Goal: Information Seeking & Learning: Learn about a topic

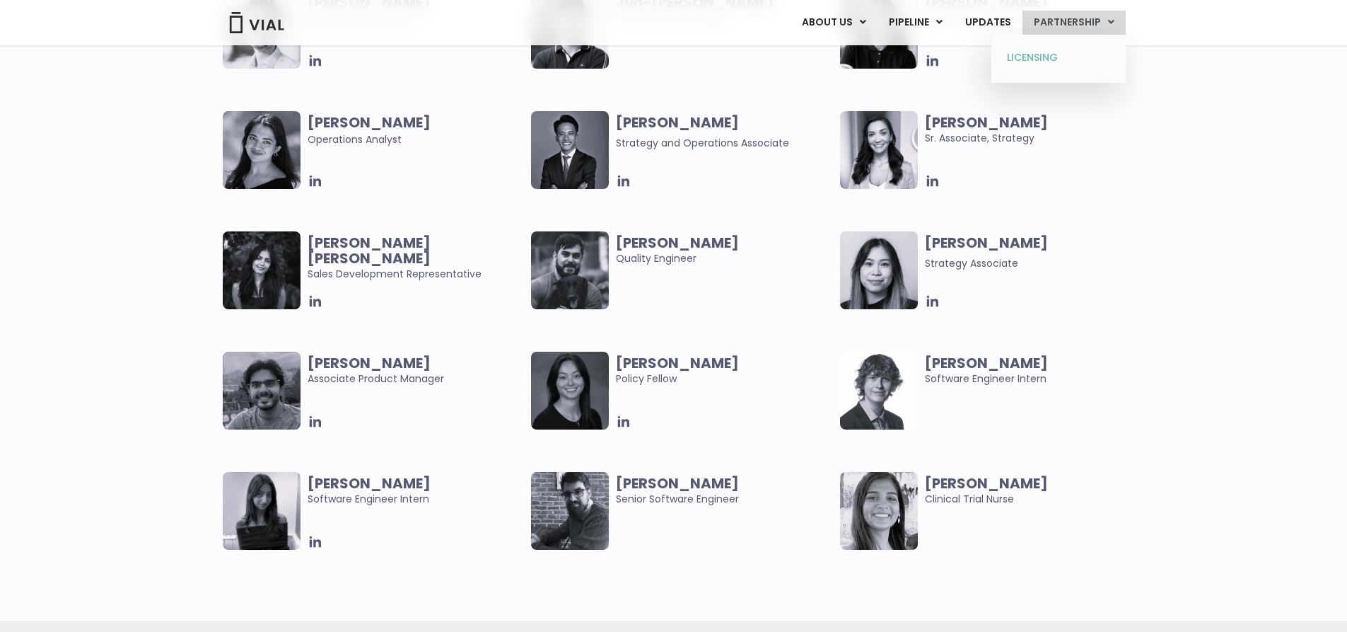
click at [1059, 51] on link "LICENSING" at bounding box center [1058, 58] width 124 height 23
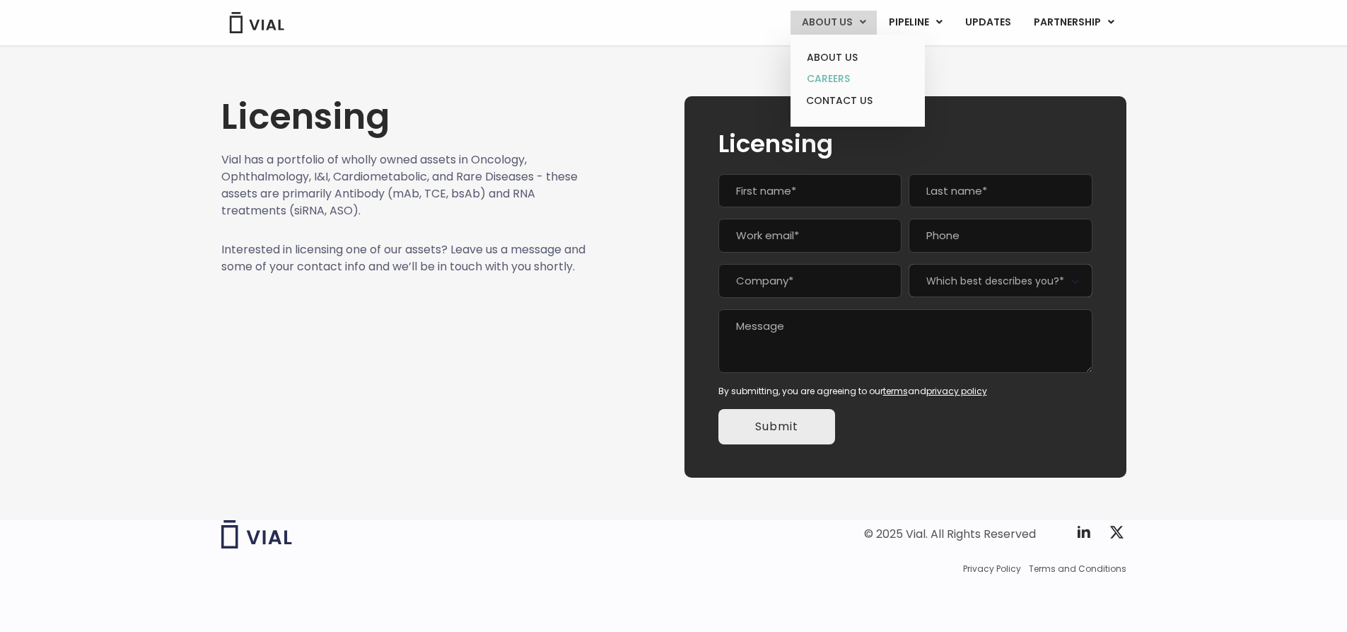
click at [839, 83] on link "CAREERS" at bounding box center [858, 79] width 124 height 22
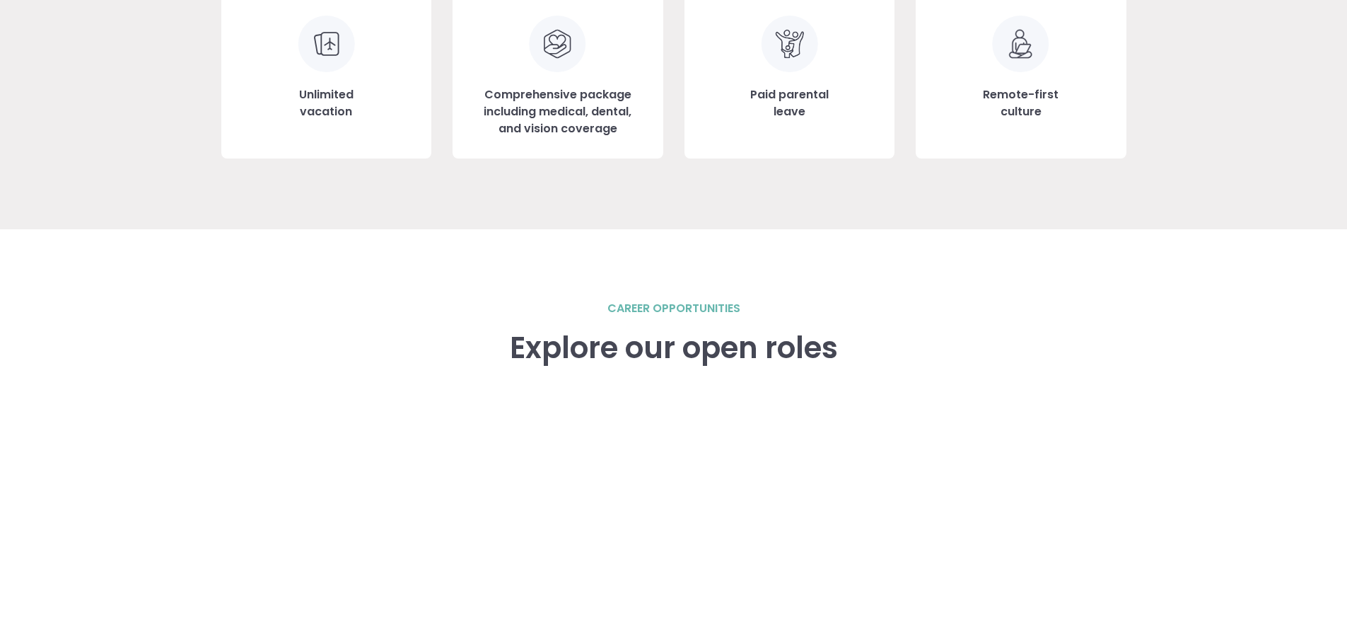
scroll to position [1485, 0]
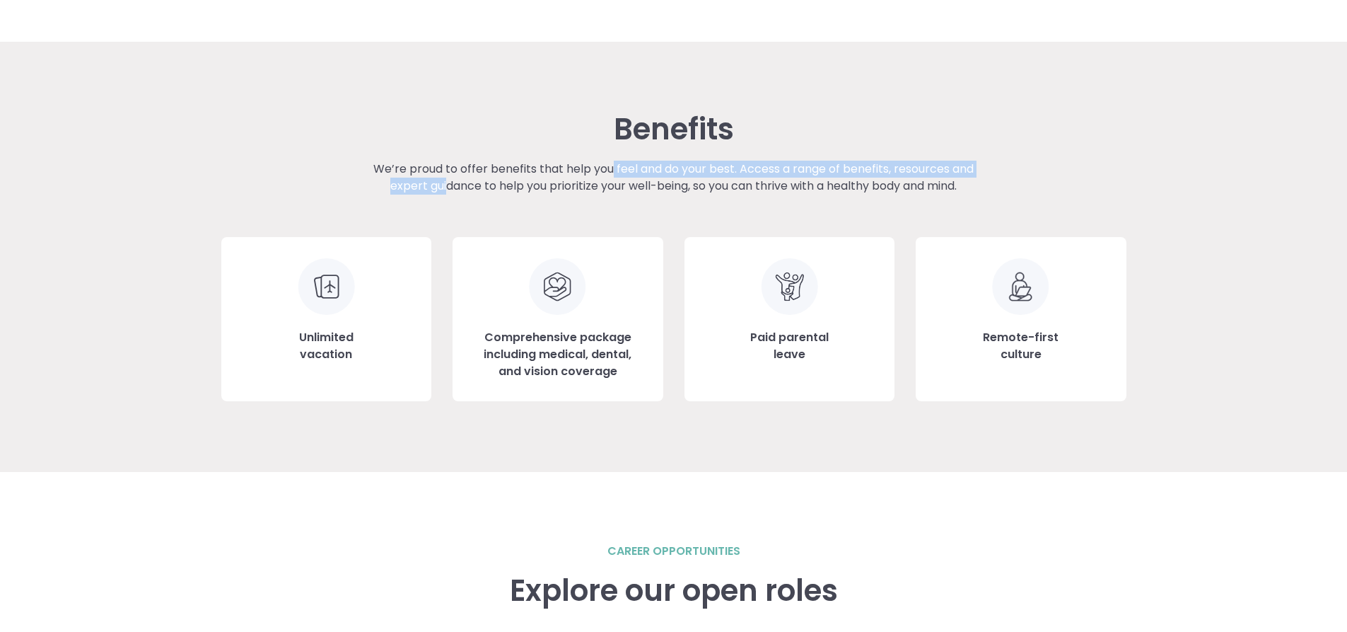
drag, startPoint x: 441, startPoint y: 178, endPoint x: 611, endPoint y: 173, distance: 169.8
click at [611, 173] on p "We’re proud to offer benefits that help you feel and do your best. Access a ran…" at bounding box center [673, 178] width 635 height 34
click at [699, 175] on p "We’re proud to offer benefits that help you feel and do your best. Access a ran…" at bounding box center [673, 178] width 635 height 34
drag, startPoint x: 803, startPoint y: 347, endPoint x: 807, endPoint y: 356, distance: 9.9
click at [807, 356] on h3 "Paid parental leave" at bounding box center [789, 346] width 79 height 34
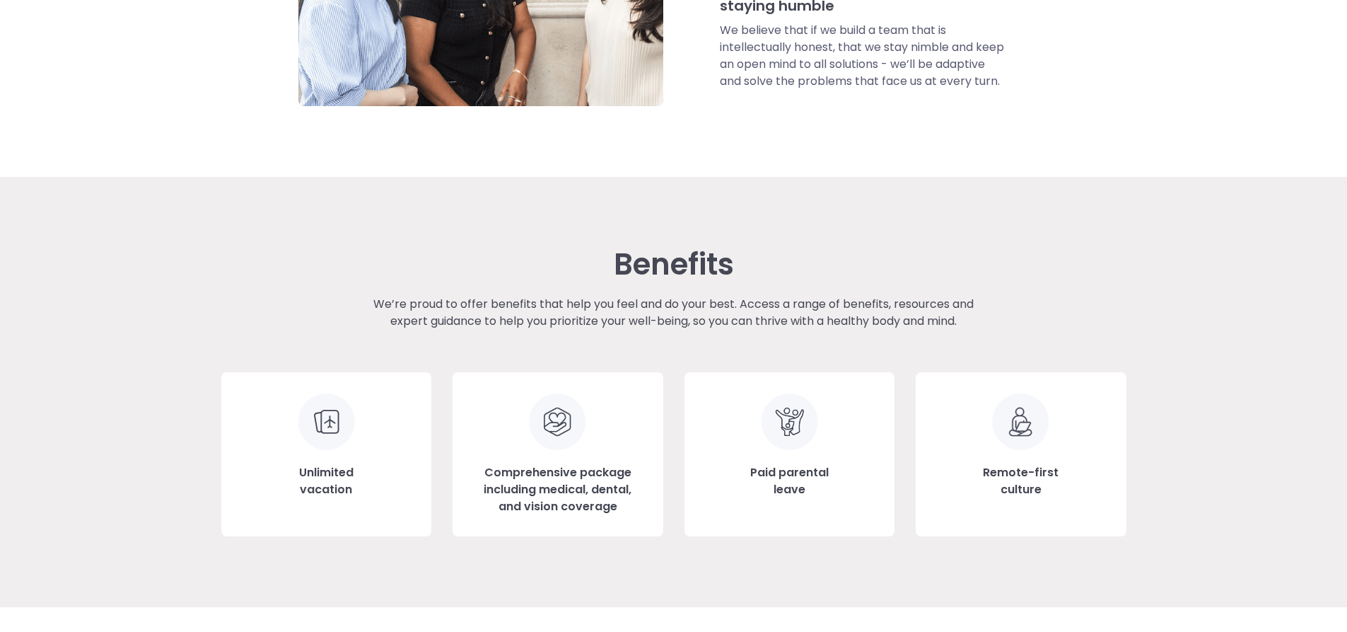
scroll to position [1202, 0]
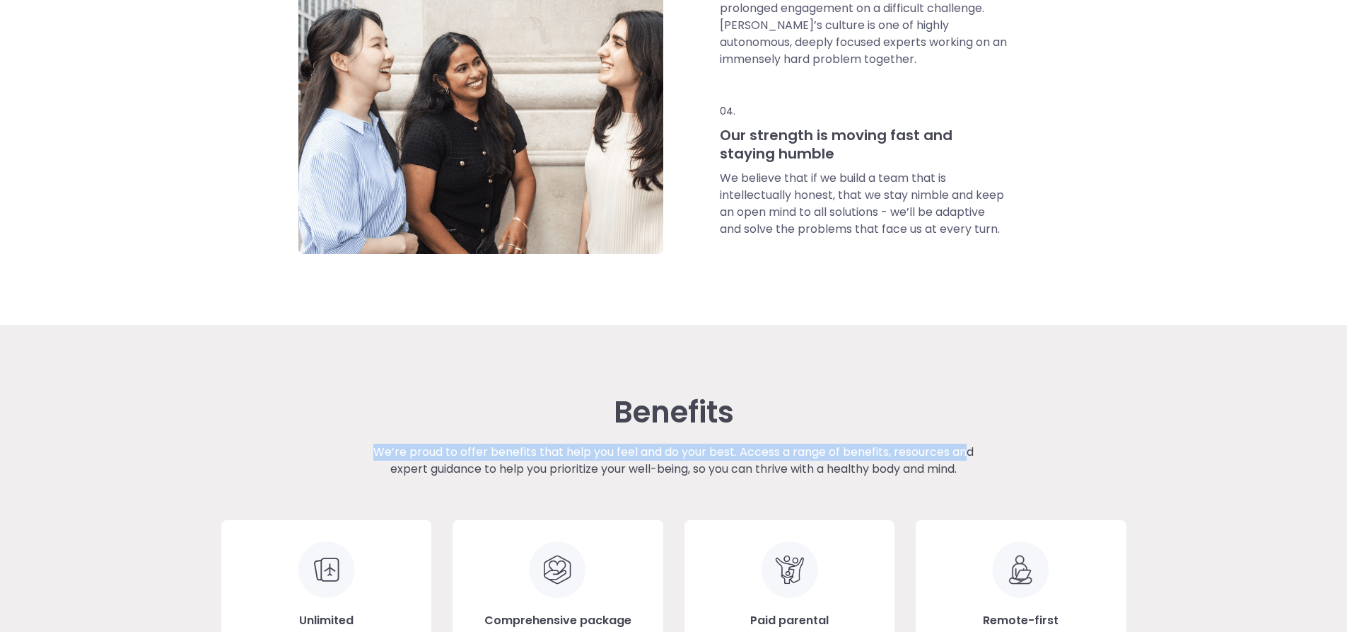
drag, startPoint x: 349, startPoint y: 438, endPoint x: 957, endPoint y: 459, distance: 607.8
click at [965, 457] on div "Benefits We’re proud to offer benefits that help you feel and do your best. Acc…" at bounding box center [673, 539] width 905 height 289
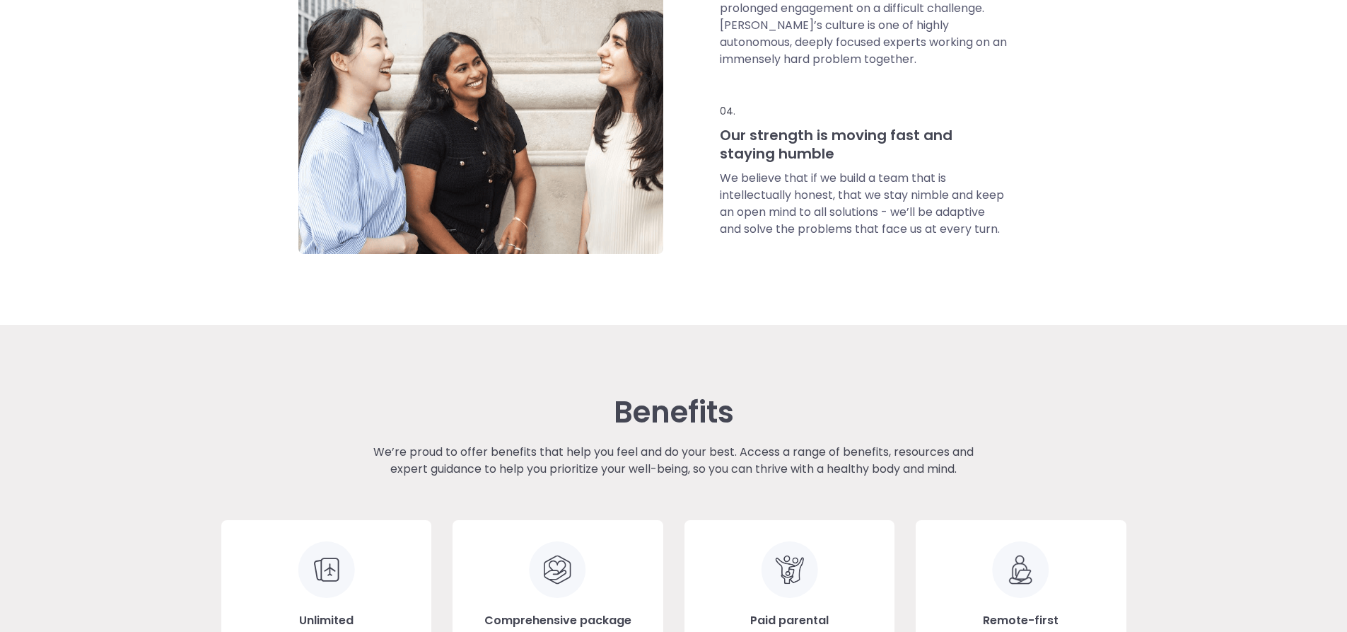
click at [425, 477] on div "We’re proud to offer benefits that help you feel and do your best. Access a ran…" at bounding box center [673, 481] width 635 height 76
drag, startPoint x: 434, startPoint y: 475, endPoint x: 530, endPoint y: 471, distance: 97.0
click at [530, 471] on p "We’re proud to offer benefits that help you feel and do your best. Access a ran…" at bounding box center [673, 460] width 635 height 34
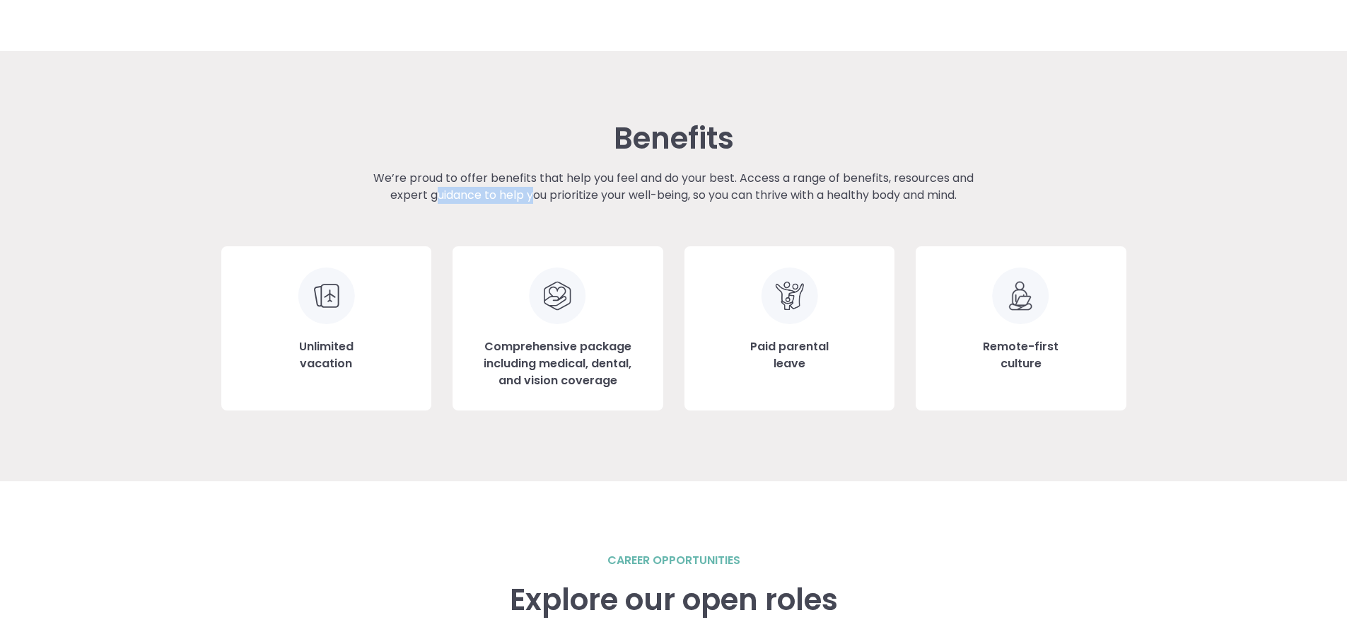
scroll to position [1485, 0]
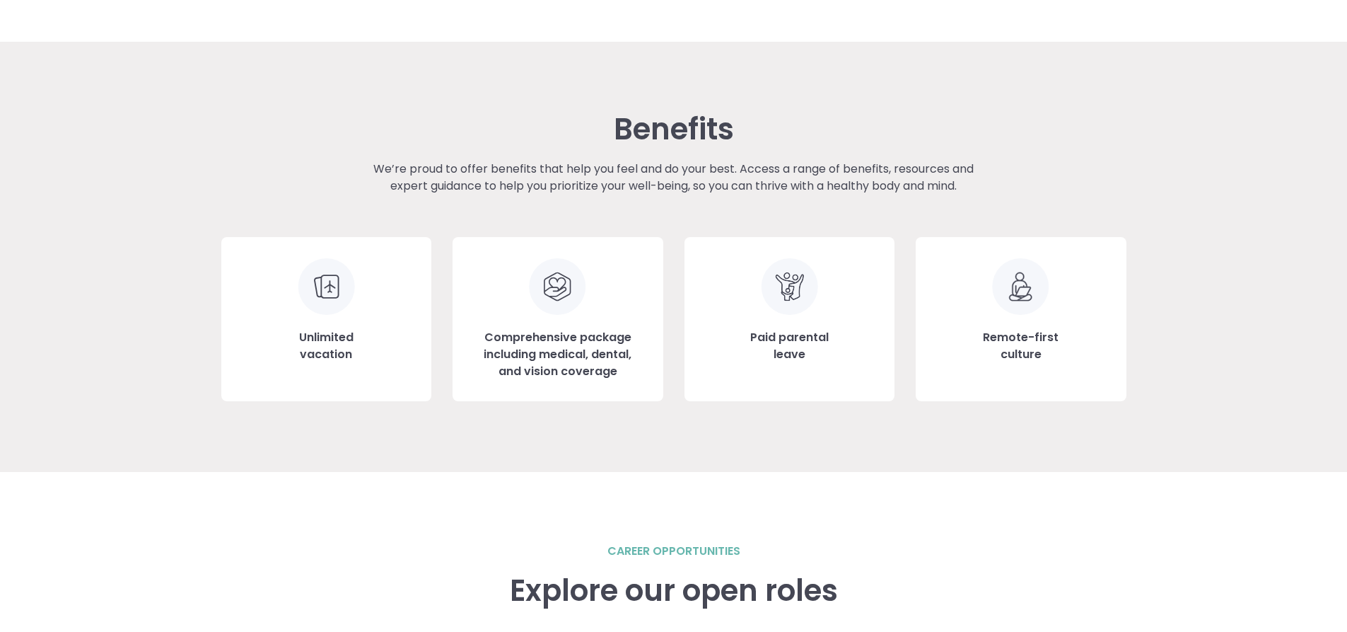
click at [554, 317] on div "Comprehensive package including medical, dental, and vision coverage" at bounding box center [558, 319] width 211 height 164
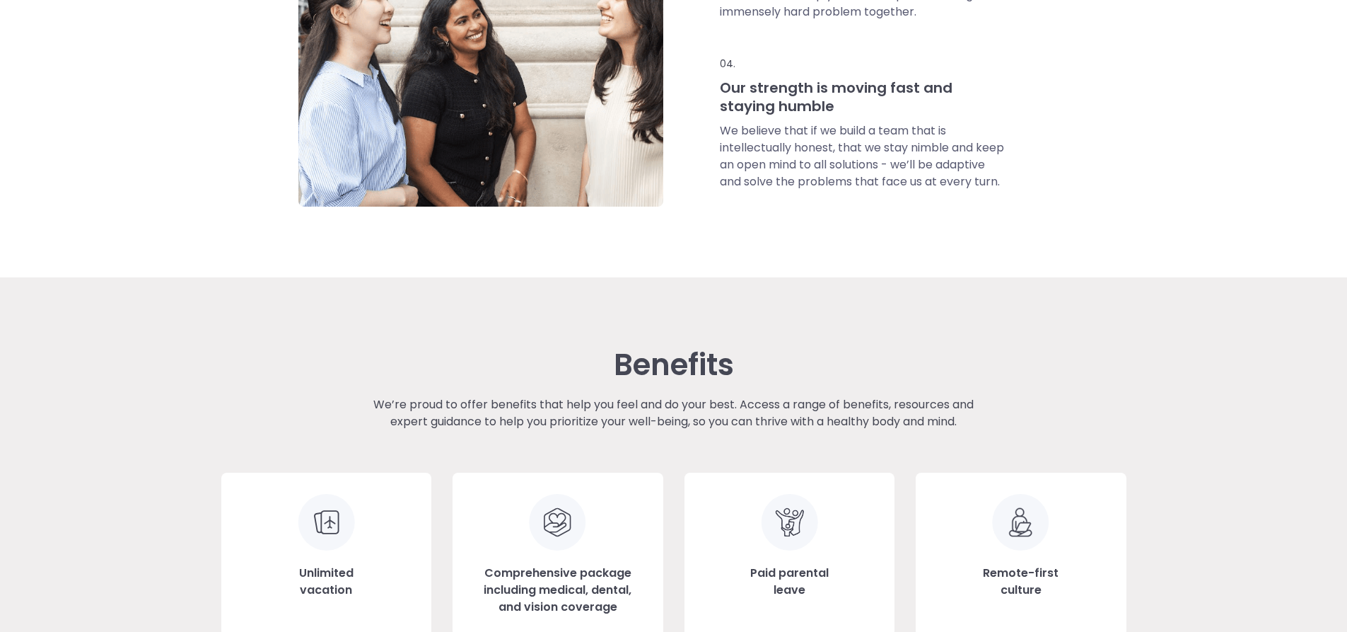
scroll to position [1273, 0]
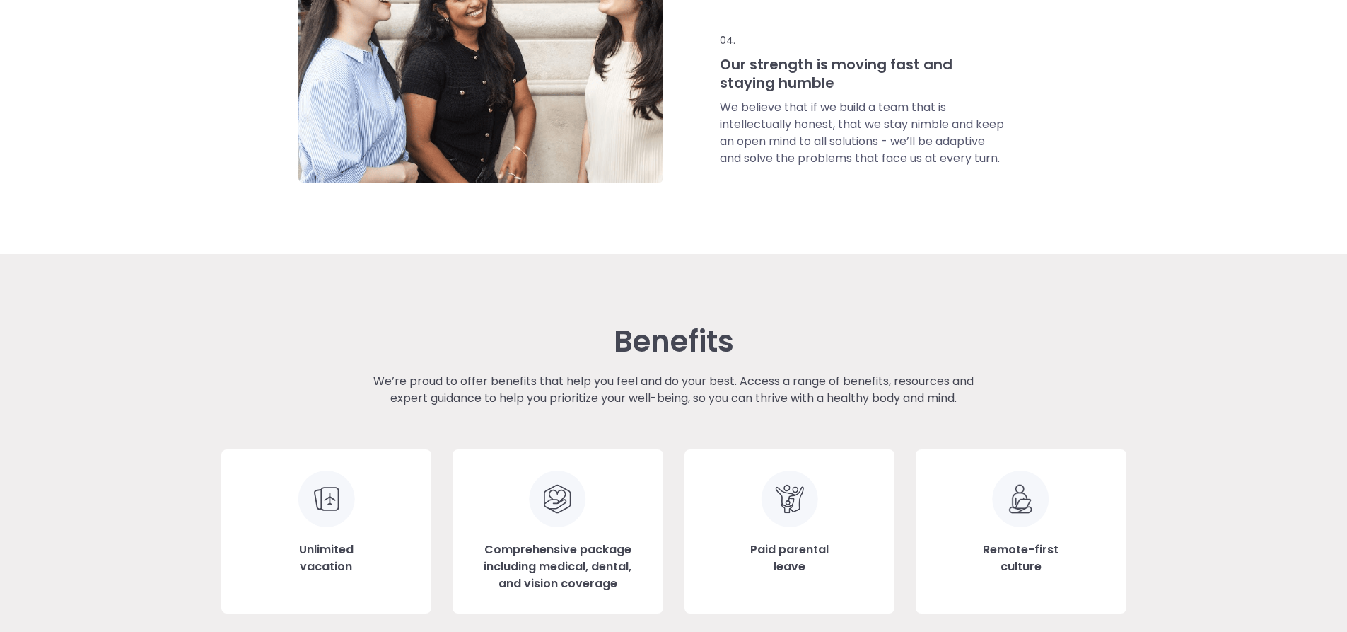
click at [328, 494] on img at bounding box center [326, 498] width 57 height 57
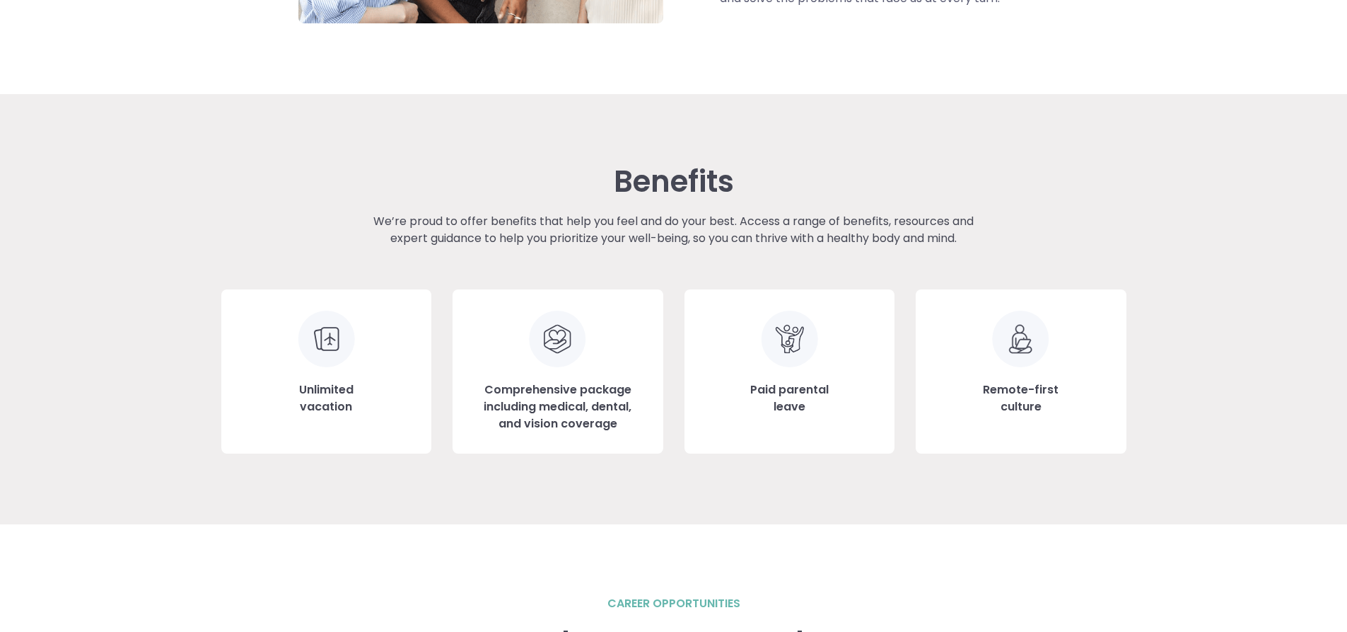
scroll to position [1485, 0]
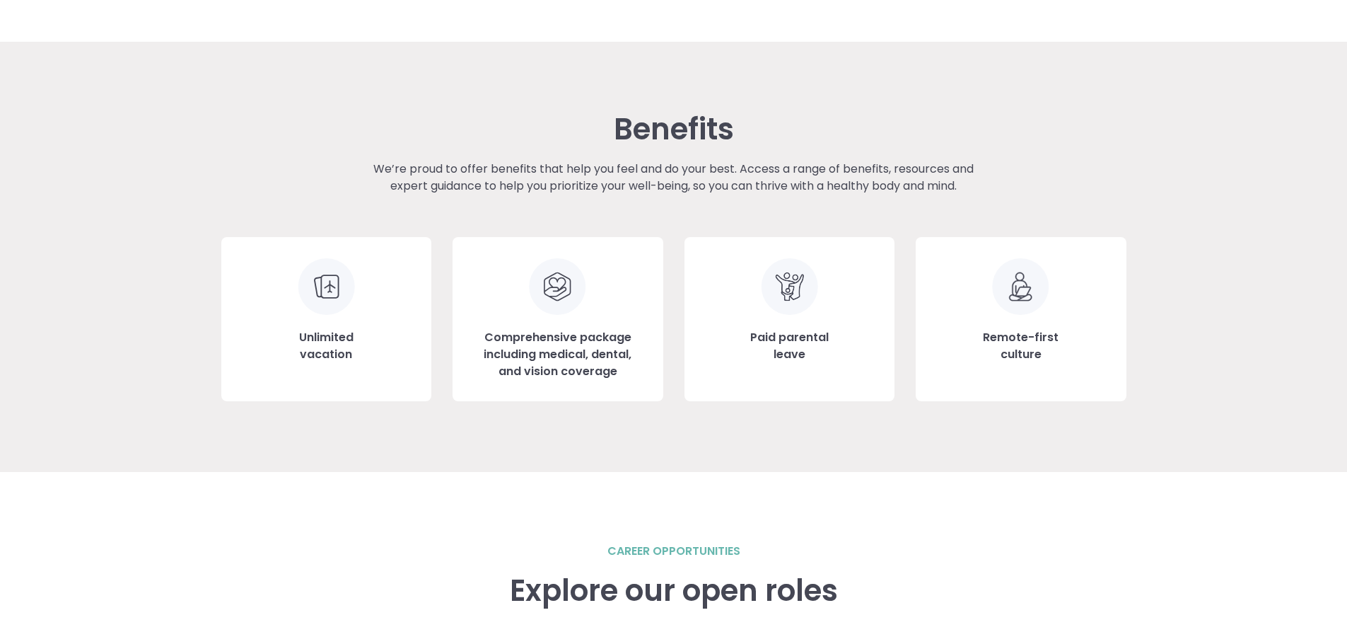
click at [521, 320] on div "Comprehensive package including medical, dental, and vision coverage" at bounding box center [558, 319] width 211 height 164
click at [786, 334] on h3 "Paid parental leave" at bounding box center [789, 346] width 79 height 34
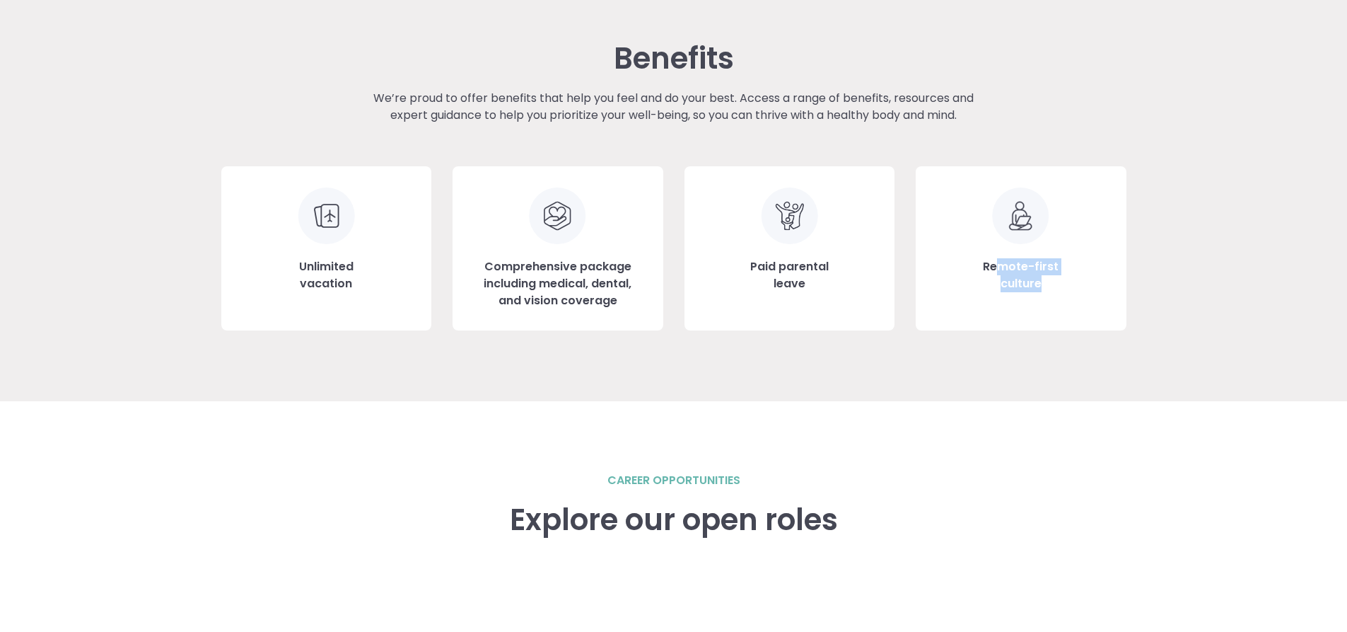
drag, startPoint x: 996, startPoint y: 265, endPoint x: 1048, endPoint y: 286, distance: 56.5
click at [1048, 286] on h3 "Remote-first culture" at bounding box center [1021, 275] width 76 height 34
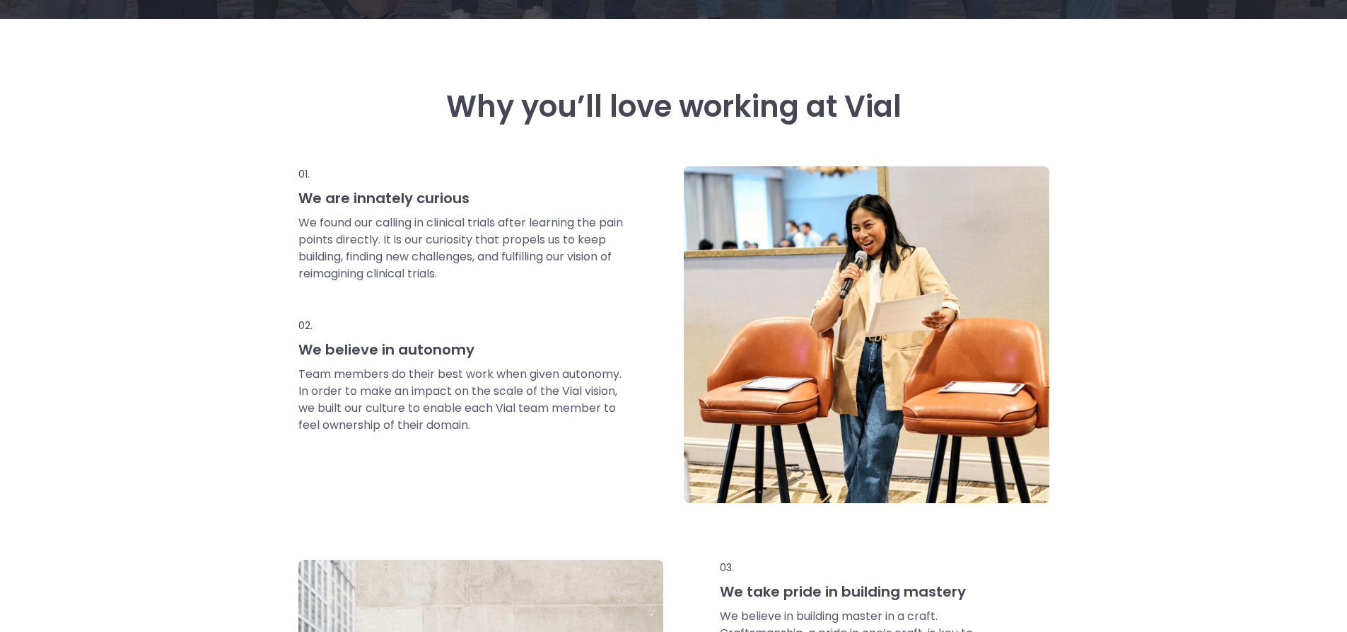
scroll to position [656, 0]
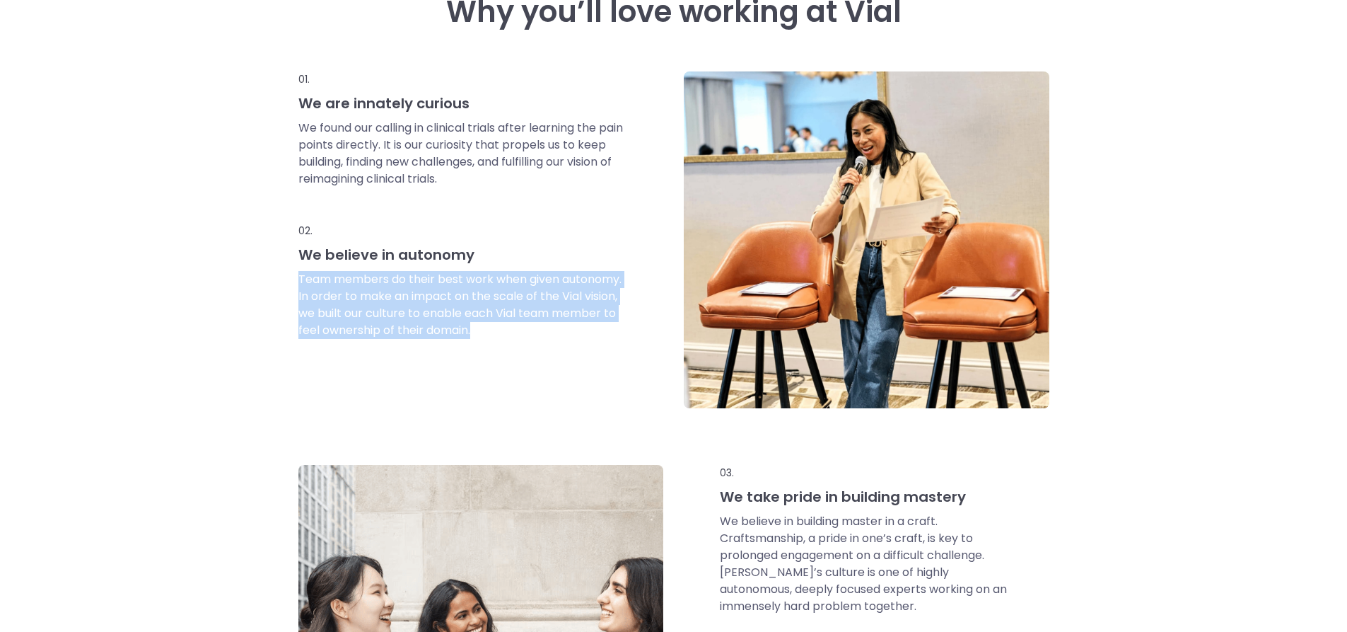
drag, startPoint x: 295, startPoint y: 282, endPoint x: 477, endPoint y: 335, distance: 189.1
click at [477, 335] on div "Why you’ll love working at Vial 01. We are innately curious We found our callin…" at bounding box center [673, 397] width 1347 height 947
click at [477, 335] on p "Team members do their best work when given autonomy. In order to make an impact…" at bounding box center [461, 305] width 327 height 68
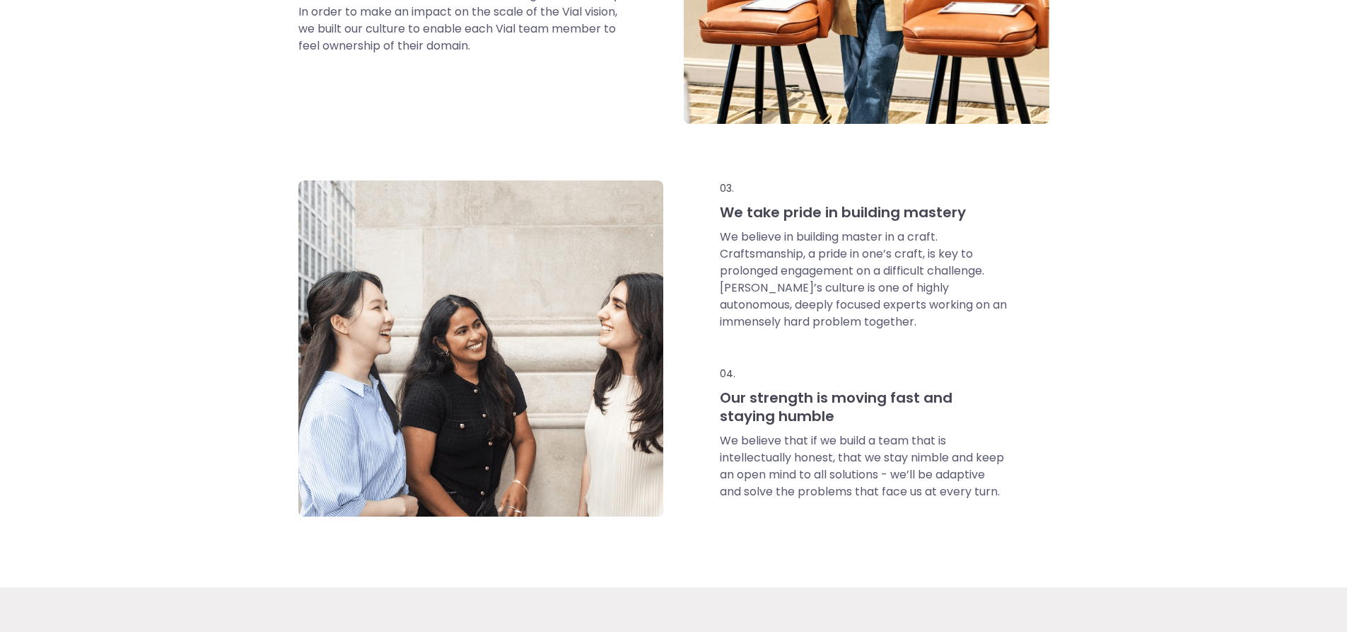
scroll to position [938, 0]
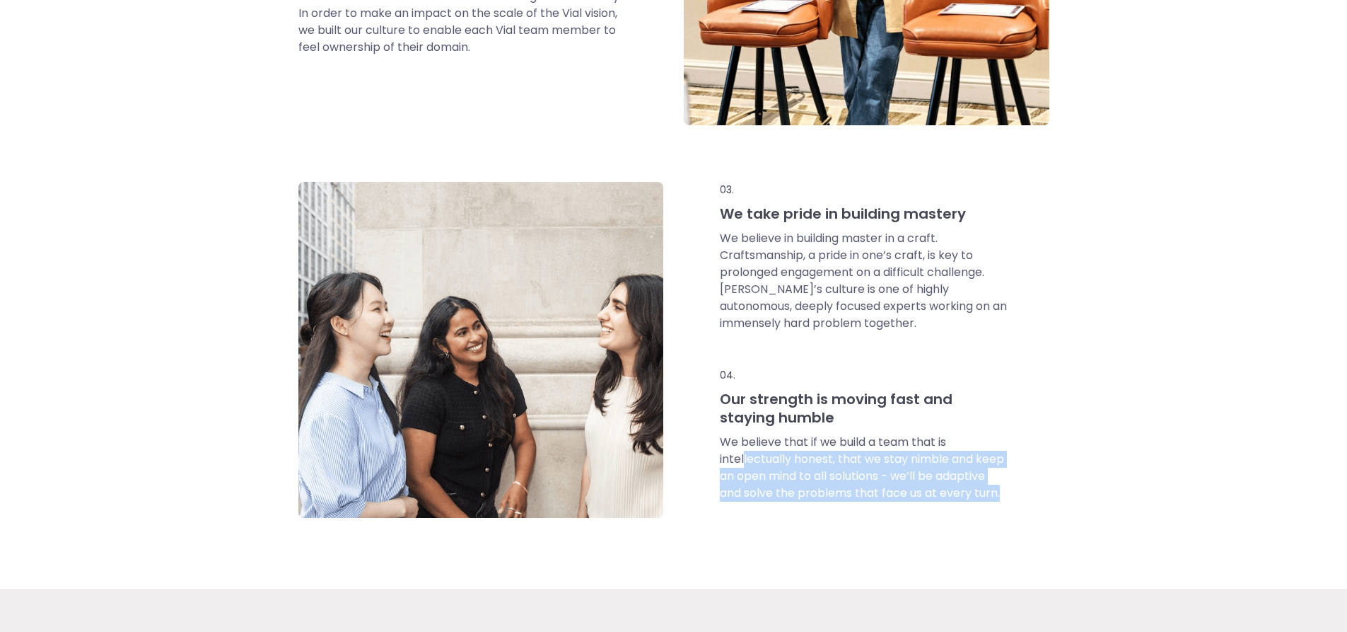
drag, startPoint x: 744, startPoint y: 463, endPoint x: 1027, endPoint y: 495, distance: 284.7
click at [1027, 495] on div "03. We take pride in building mastery We believe in building master in a craft.…" at bounding box center [867, 350] width 364 height 336
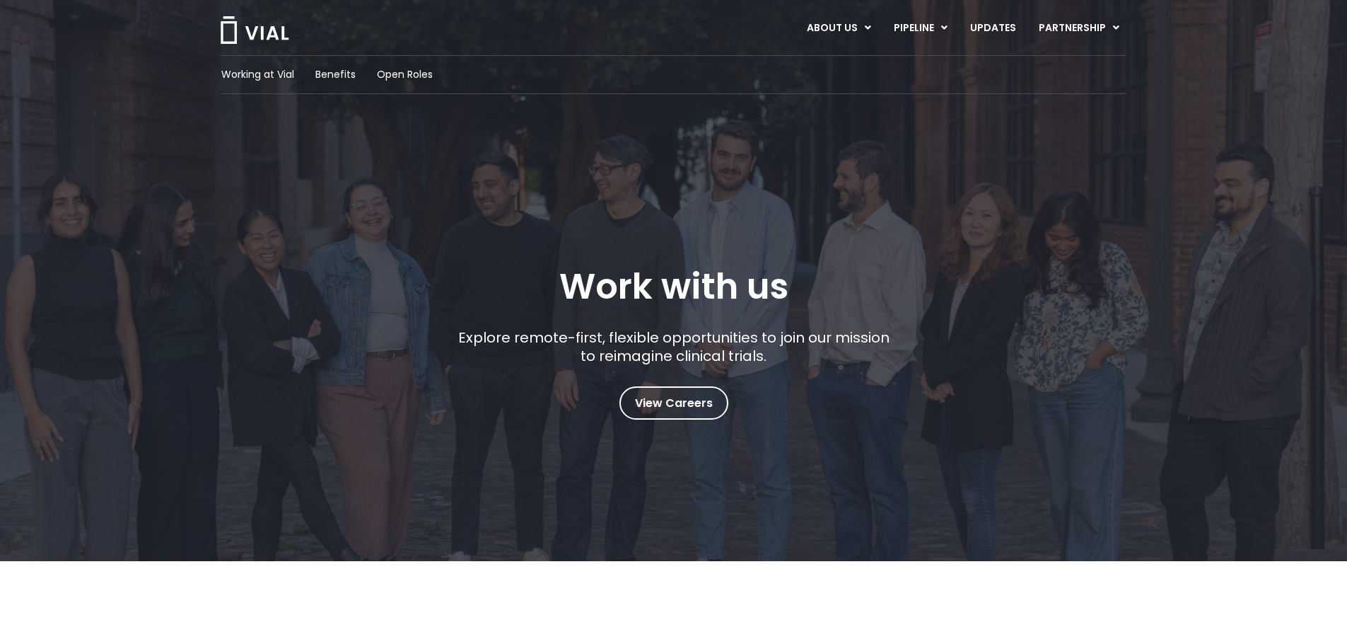
scroll to position [0, 0]
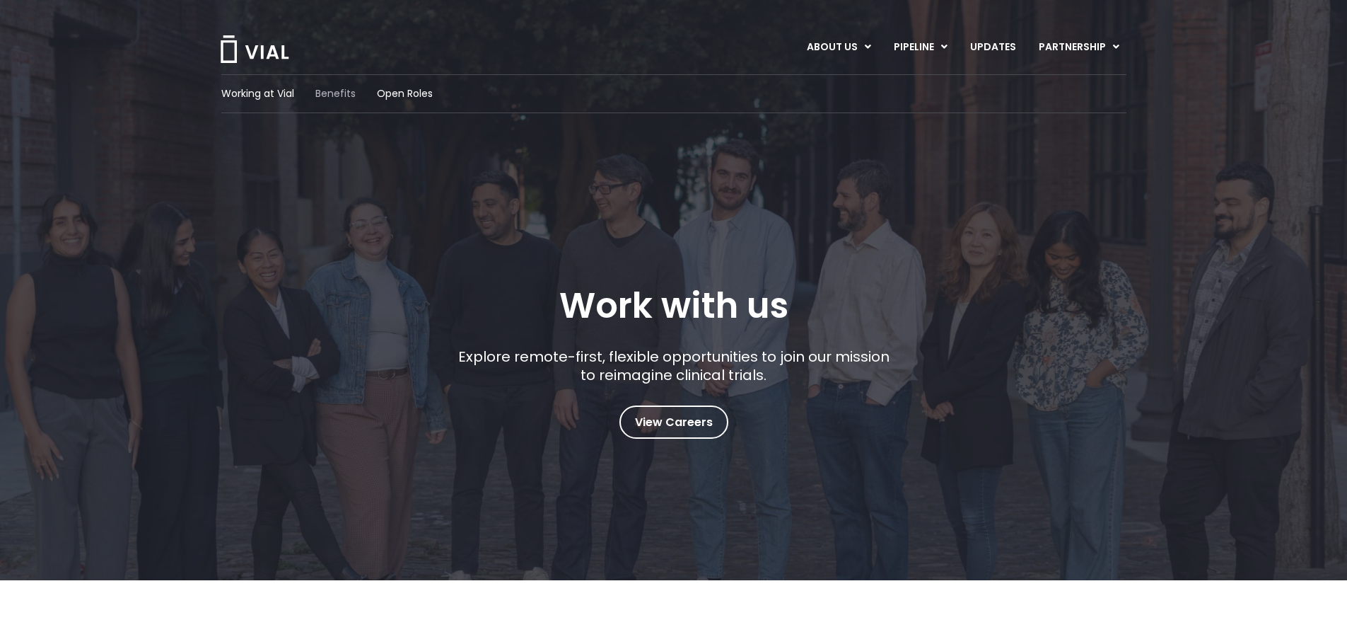
click at [347, 97] on span "Benefits" at bounding box center [335, 93] width 40 height 15
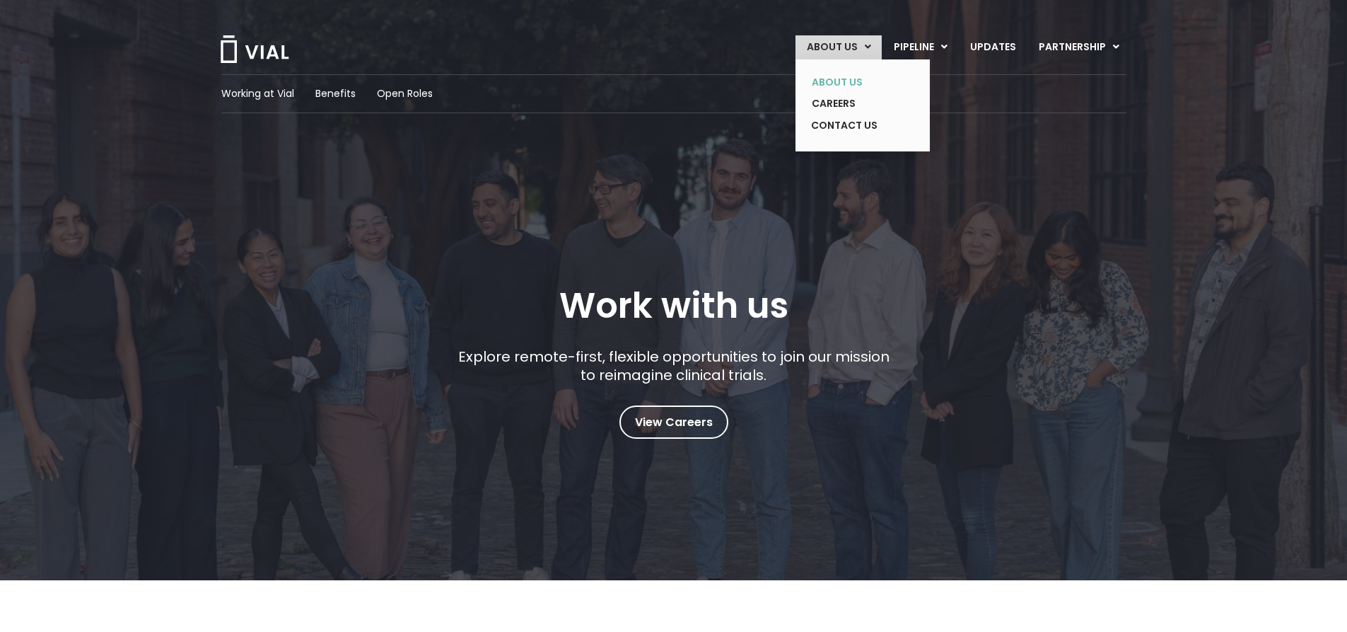
click at [842, 89] on link "ABOUT US" at bounding box center [852, 82] width 103 height 22
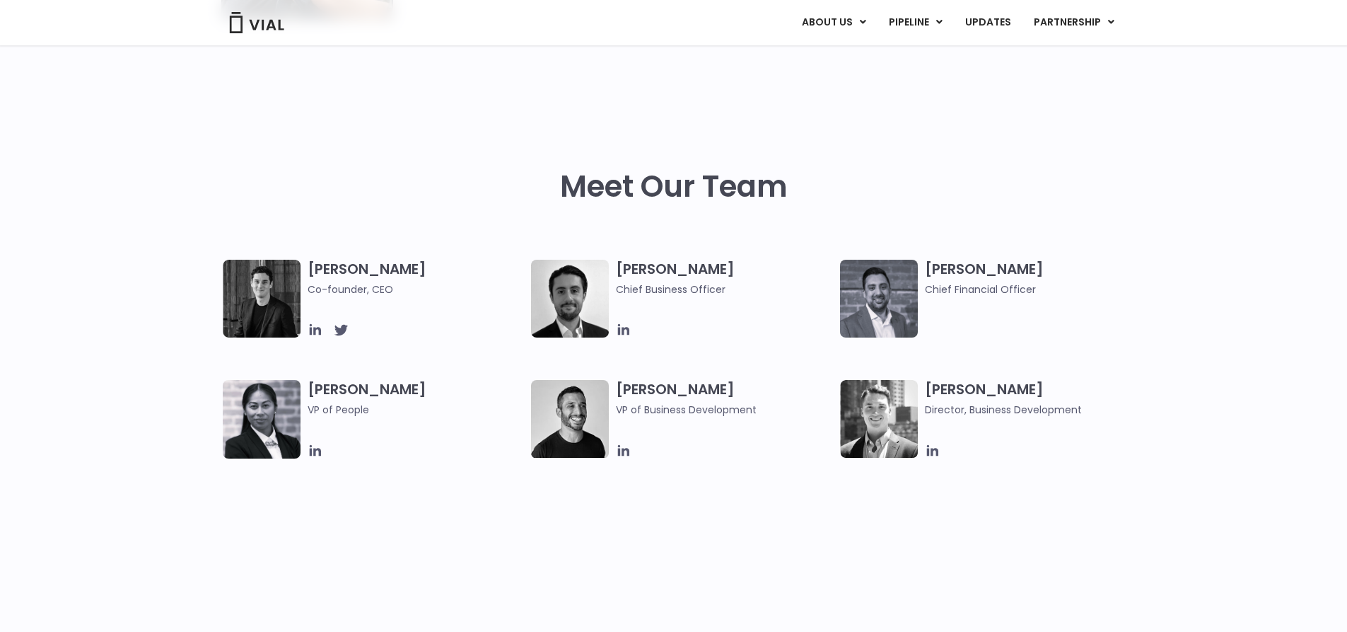
scroll to position [566, 0]
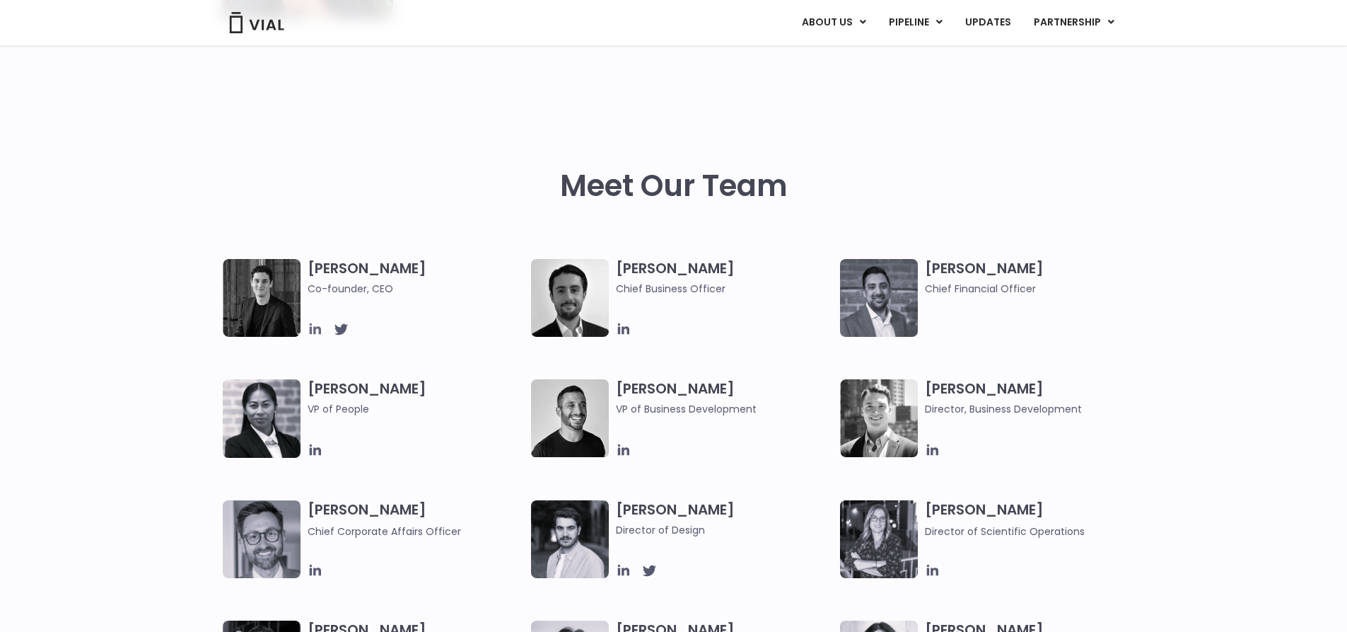
click at [317, 328] on icon at bounding box center [314, 328] width 11 height 11
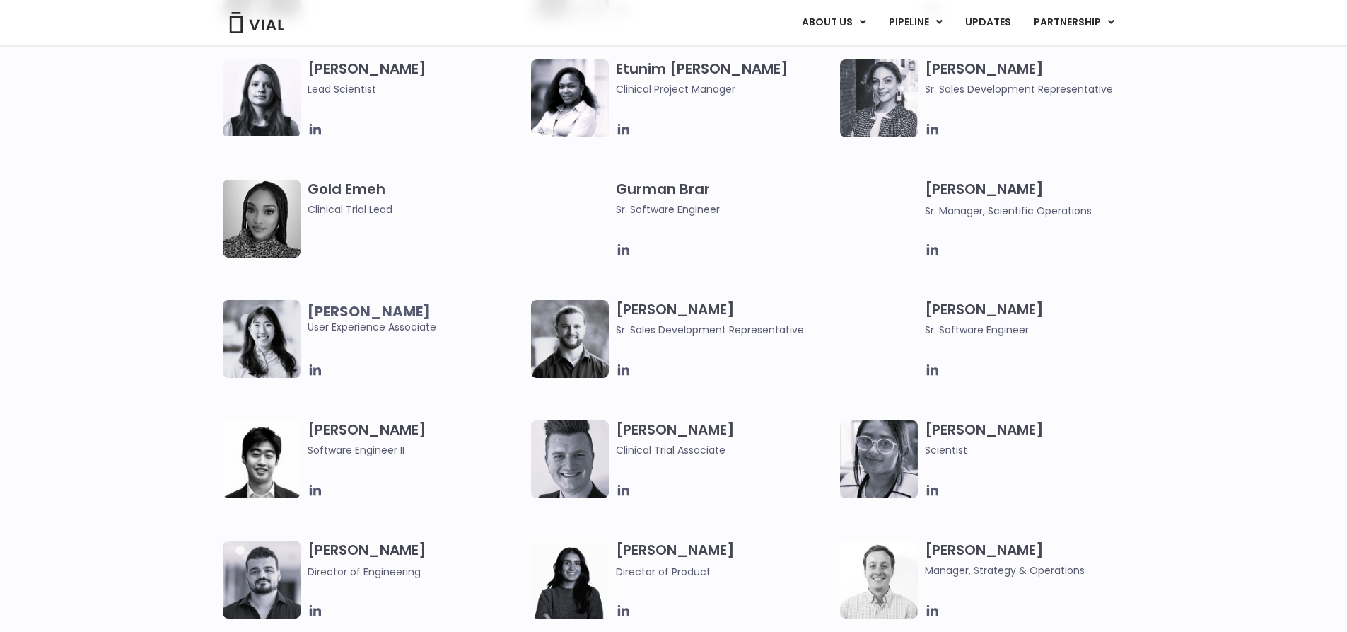
scroll to position [1132, 0]
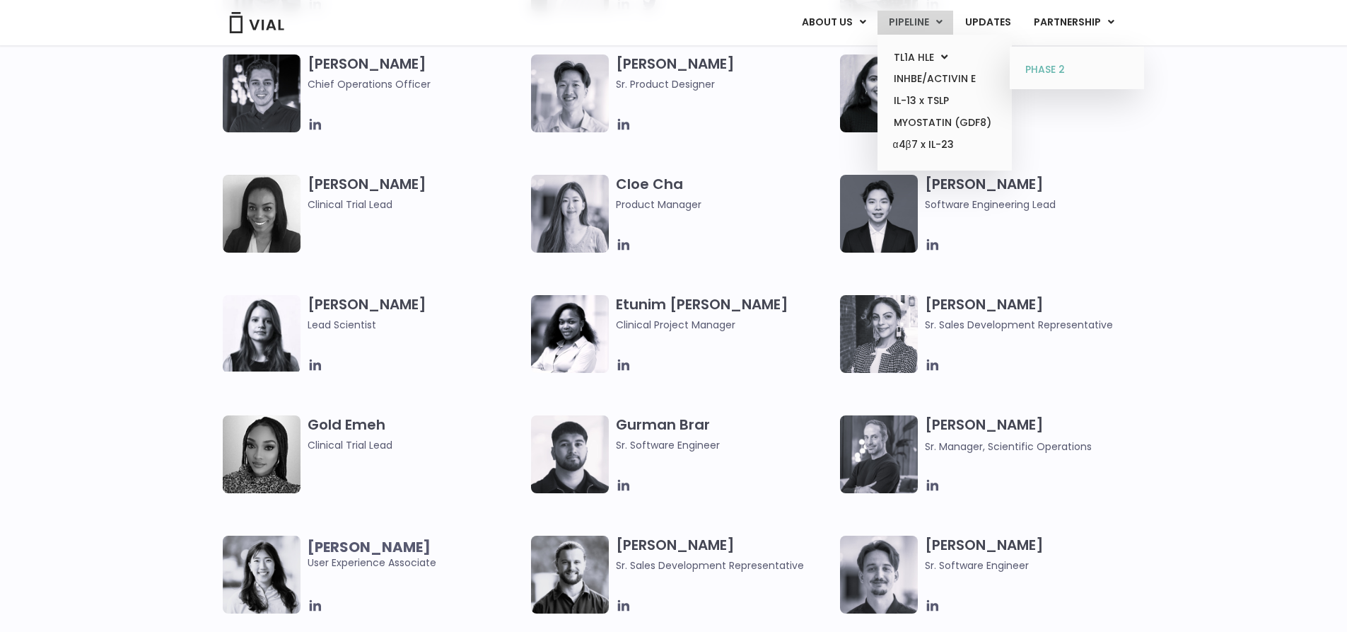
click at [1069, 73] on link "PHASE 2" at bounding box center [1077, 70] width 124 height 23
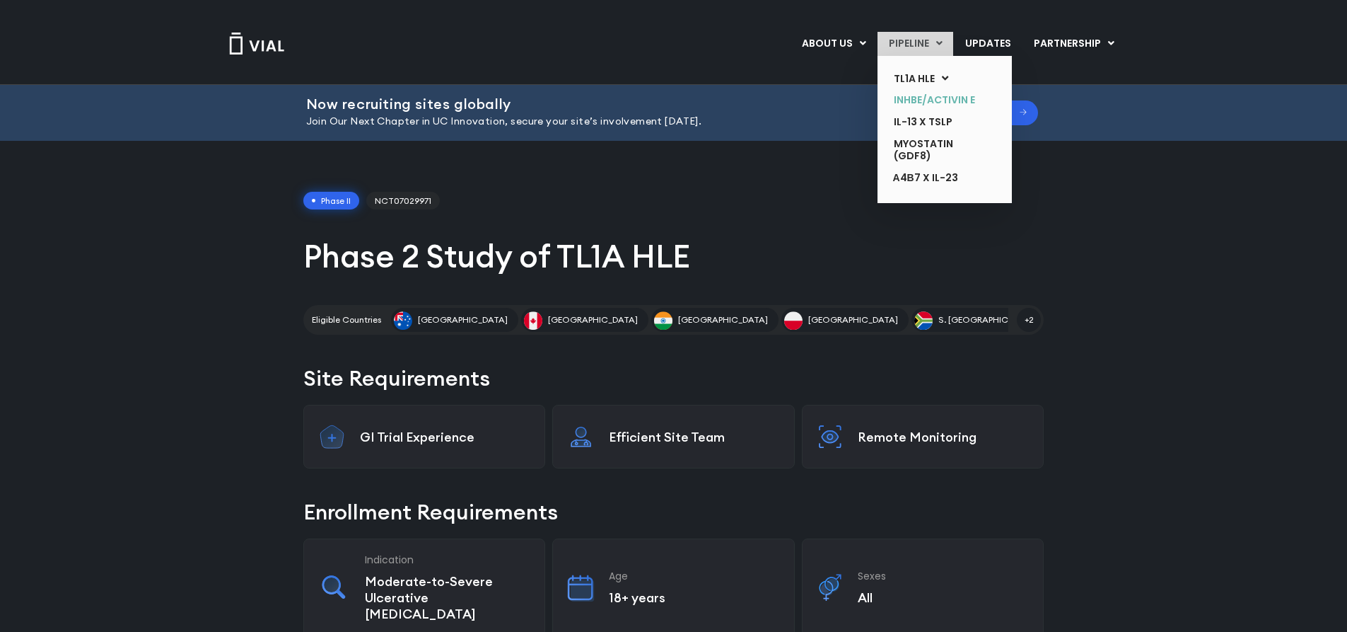
click at [926, 102] on link "INHBE/ACTIVIN E" at bounding box center [934, 100] width 103 height 22
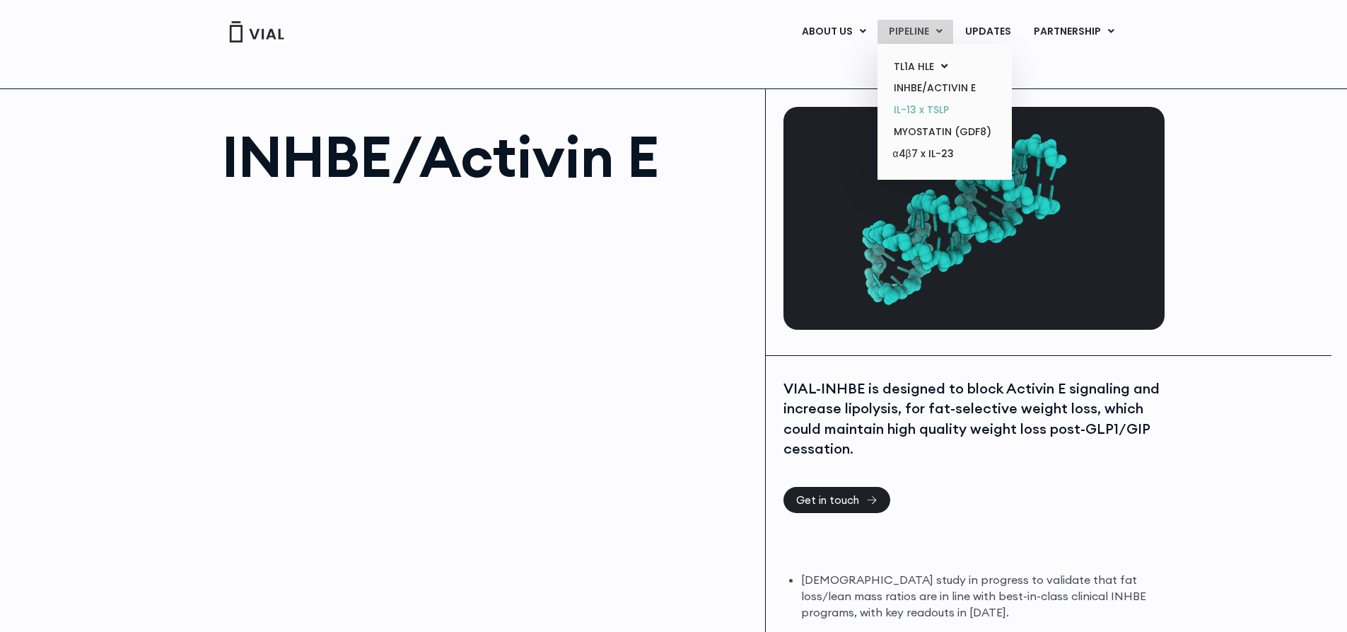
click at [915, 107] on link "IL-13 x TSLP" at bounding box center [945, 110] width 124 height 22
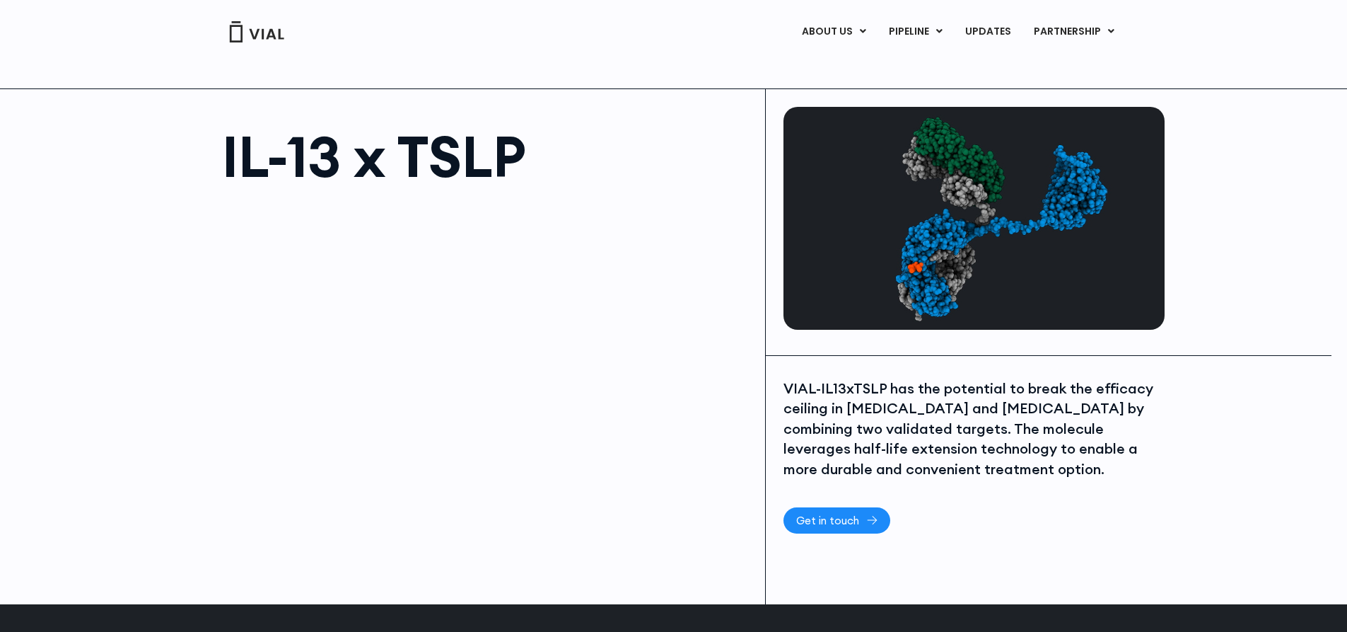
click at [857, 511] on link "Get in touch" at bounding box center [837, 520] width 107 height 26
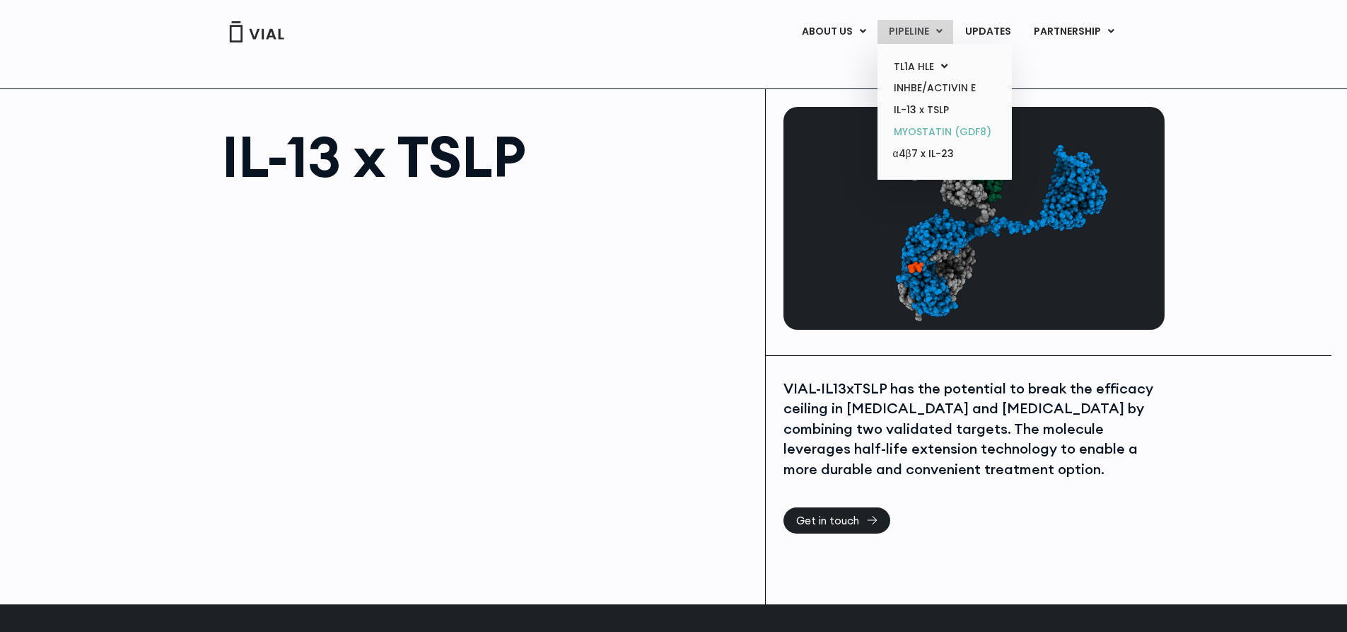
click at [944, 132] on link "MYOSTATIN (GDF8)" at bounding box center [945, 132] width 124 height 22
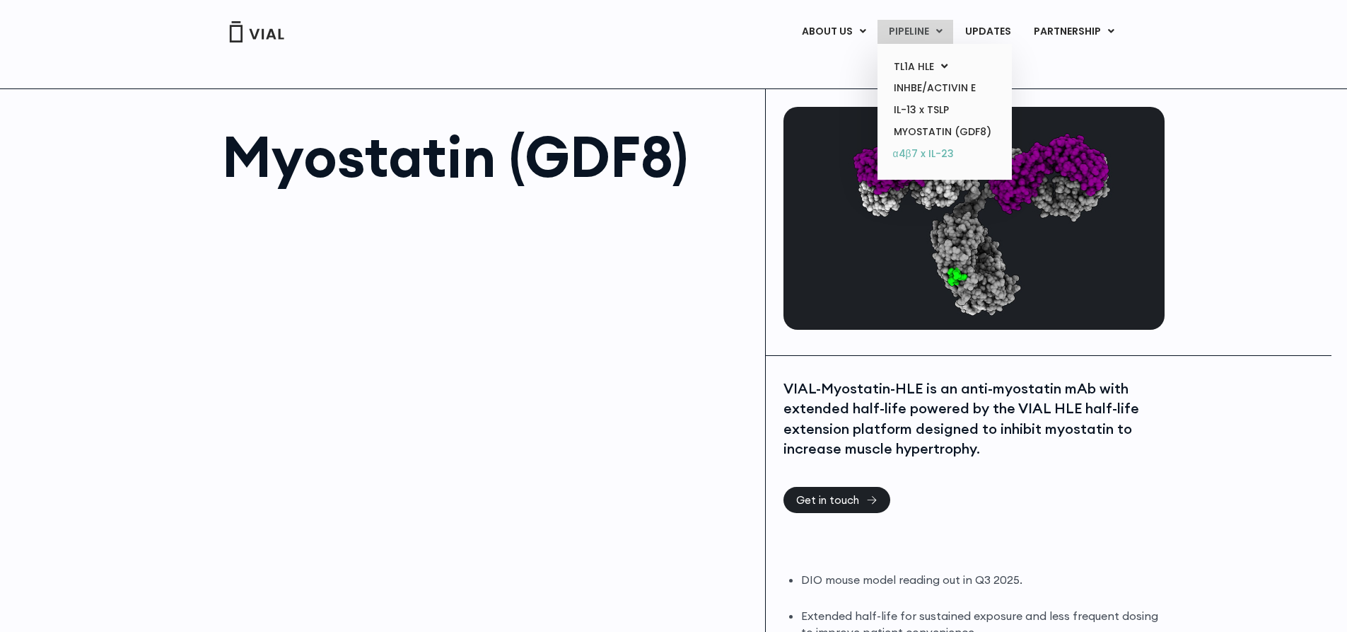
click at [929, 156] on link "α4β7 x IL-23" at bounding box center [945, 154] width 124 height 23
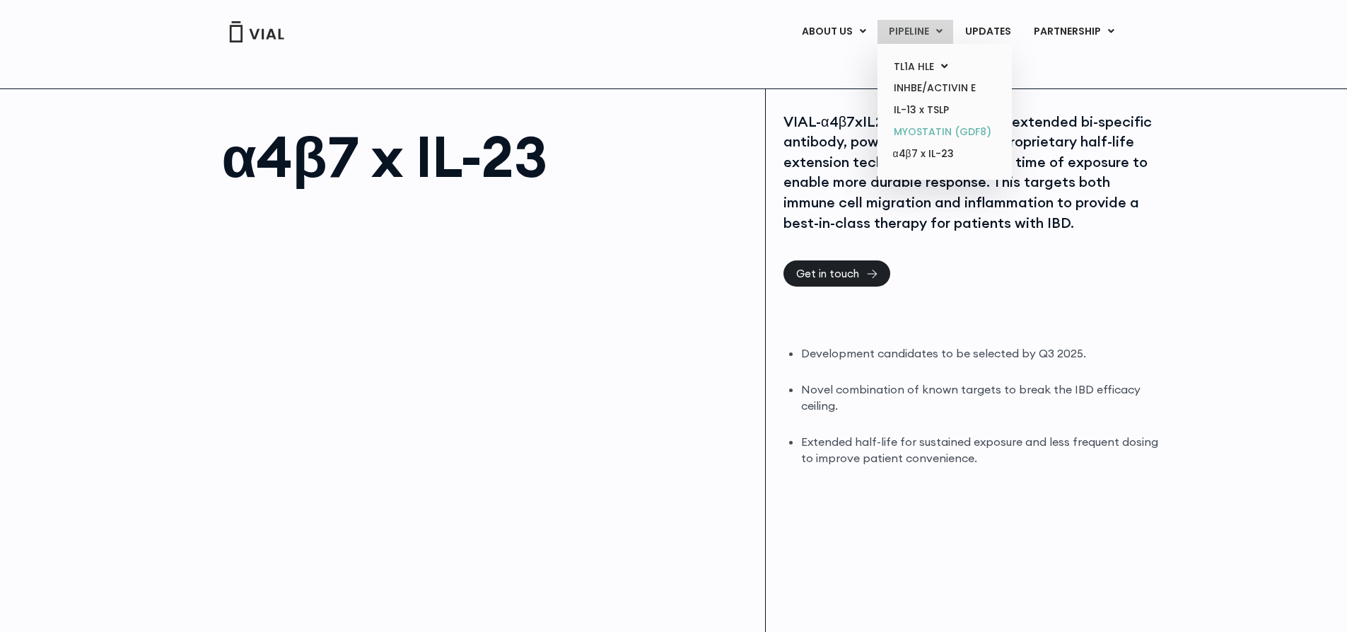
click at [953, 136] on link "MYOSTATIN (GDF8)" at bounding box center [945, 132] width 124 height 22
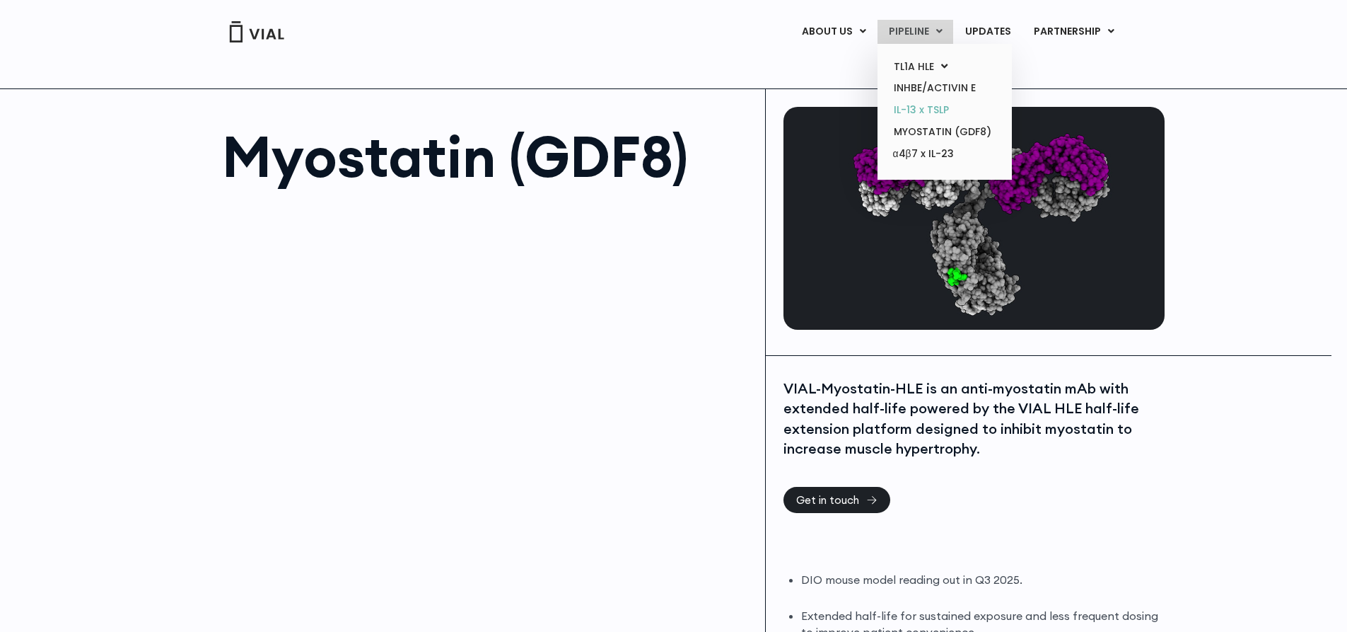
click at [935, 112] on link "IL-13 x TSLP" at bounding box center [945, 110] width 124 height 22
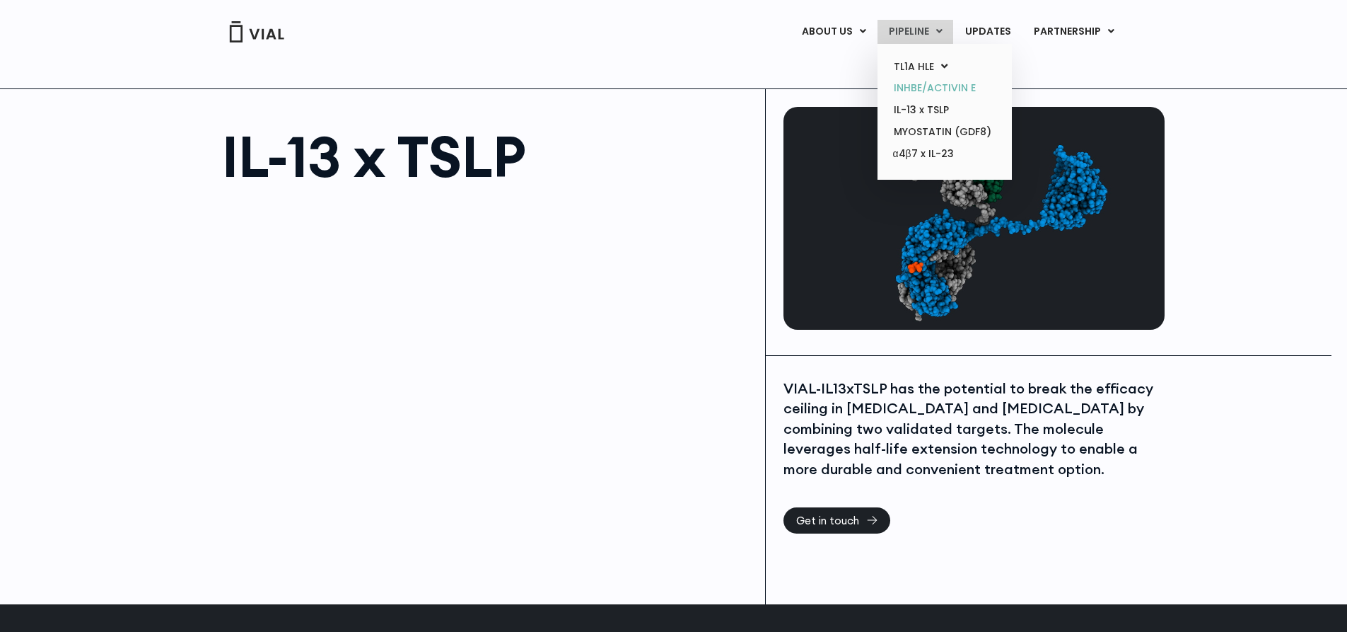
click at [954, 83] on link "INHBE/ACTIVIN E" at bounding box center [945, 88] width 124 height 22
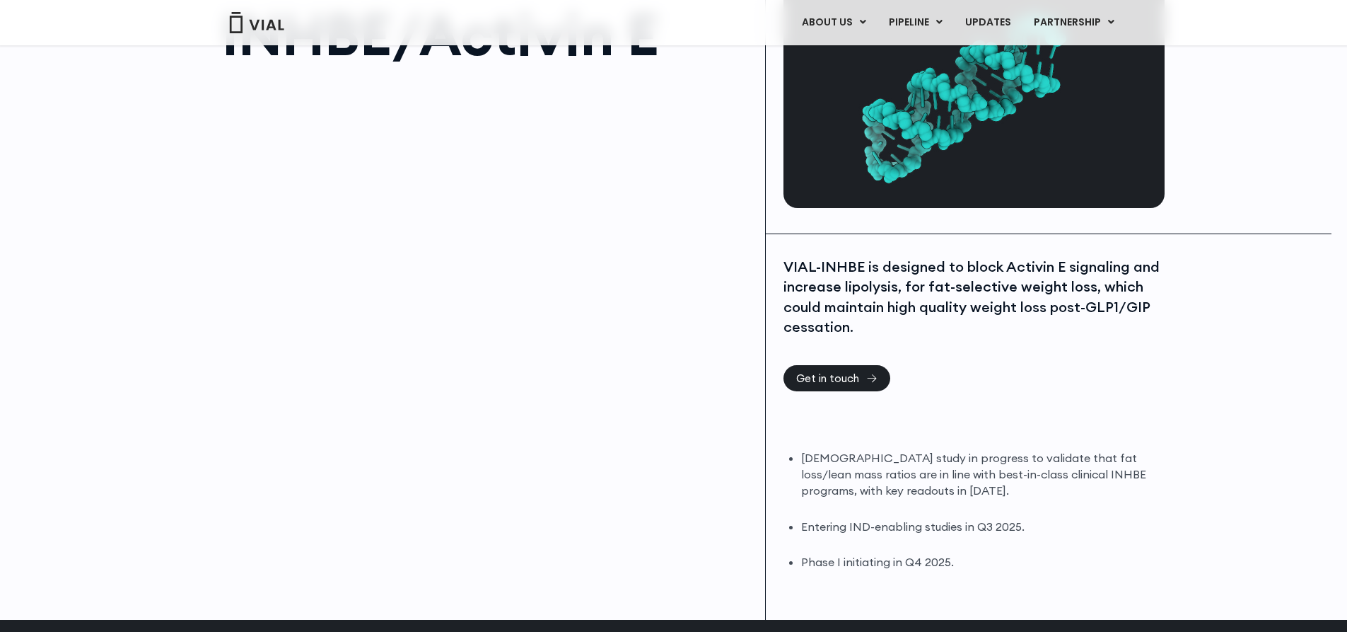
scroll to position [212, 0]
